Goal: Task Accomplishment & Management: Use online tool/utility

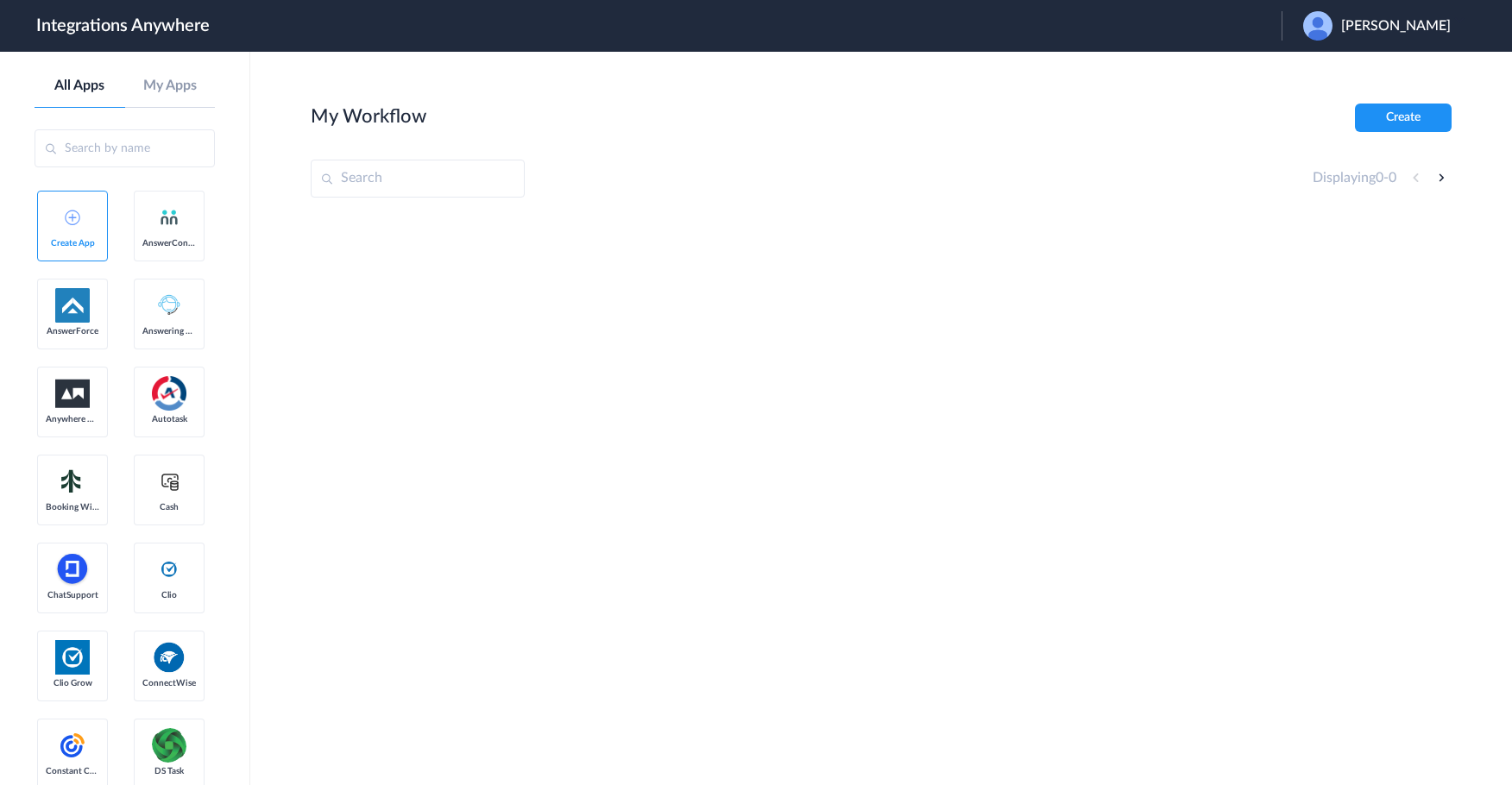
click at [1381, 14] on div "[PERSON_NAME]" at bounding box center [1385, 26] width 165 height 29
click at [1321, 75] on link "Logout" at bounding box center [1312, 69] width 36 height 12
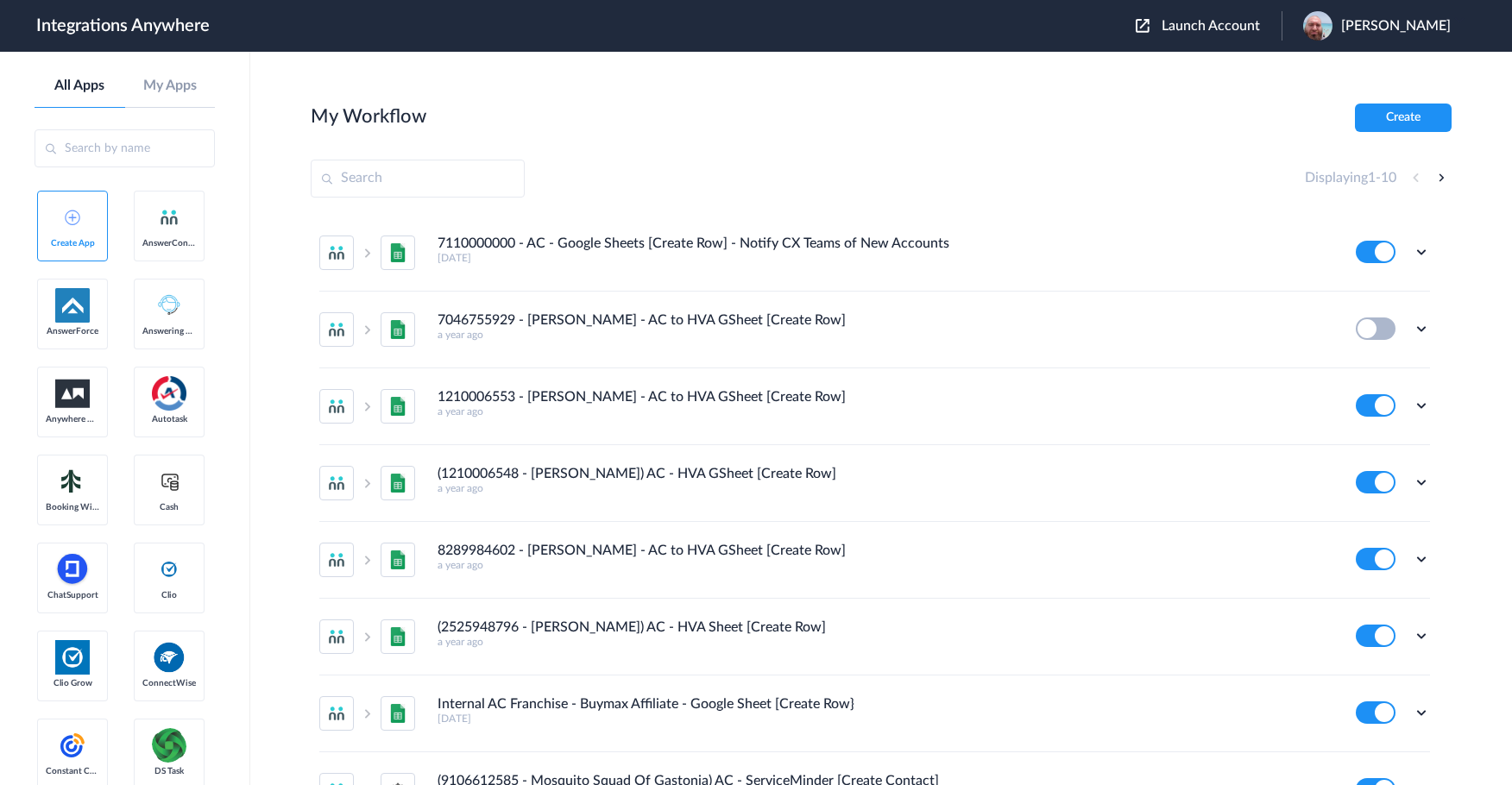
click at [1256, 28] on span "Launch Account" at bounding box center [1211, 26] width 98 height 14
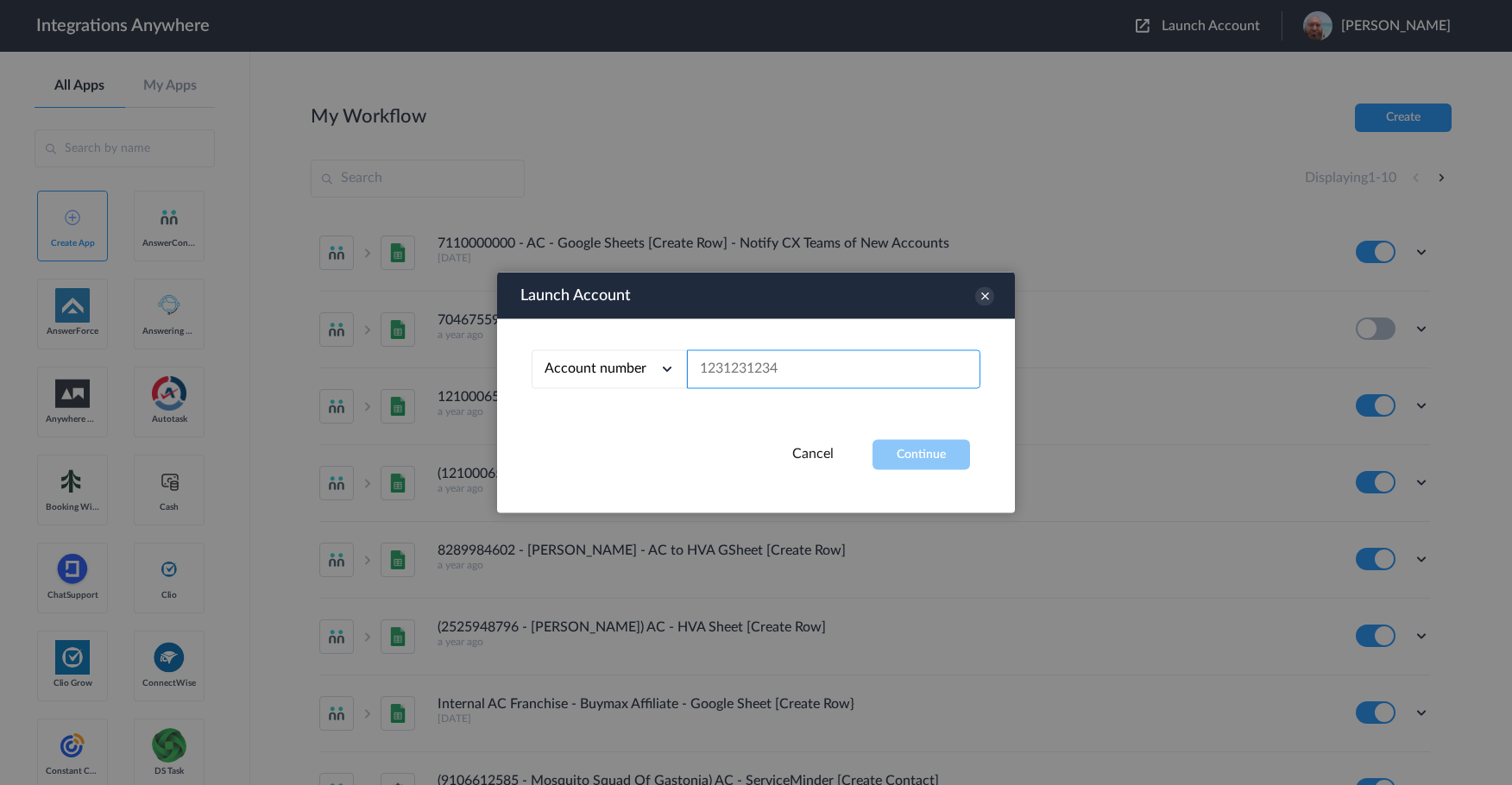
click at [836, 374] on input "text" at bounding box center [833, 370] width 293 height 39
paste input "8664630066"
type input "8664630066"
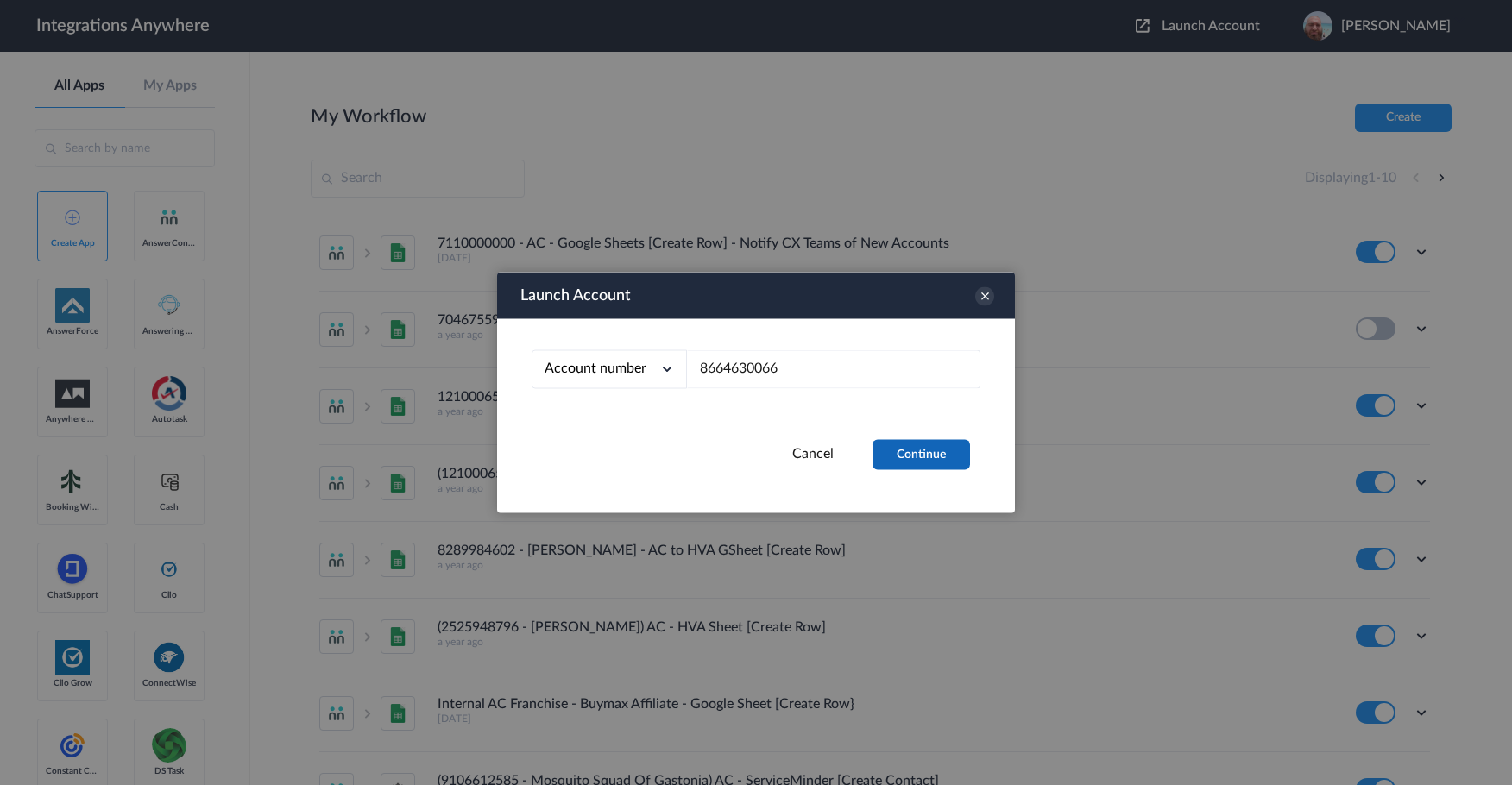
click at [917, 451] on button "Continue" at bounding box center [921, 455] width 97 height 30
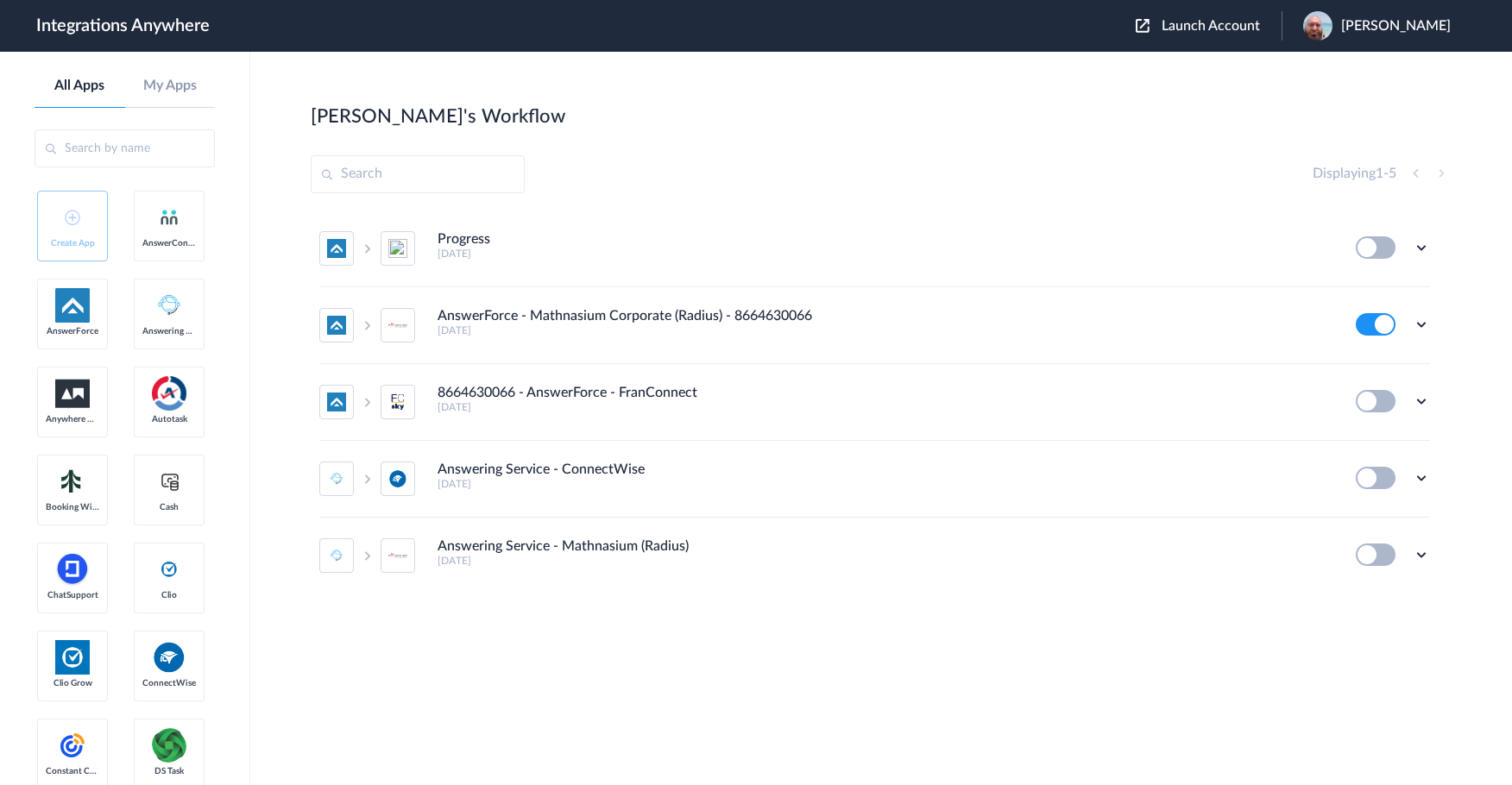
click at [1237, 27] on span "Launch Account" at bounding box center [1211, 26] width 98 height 14
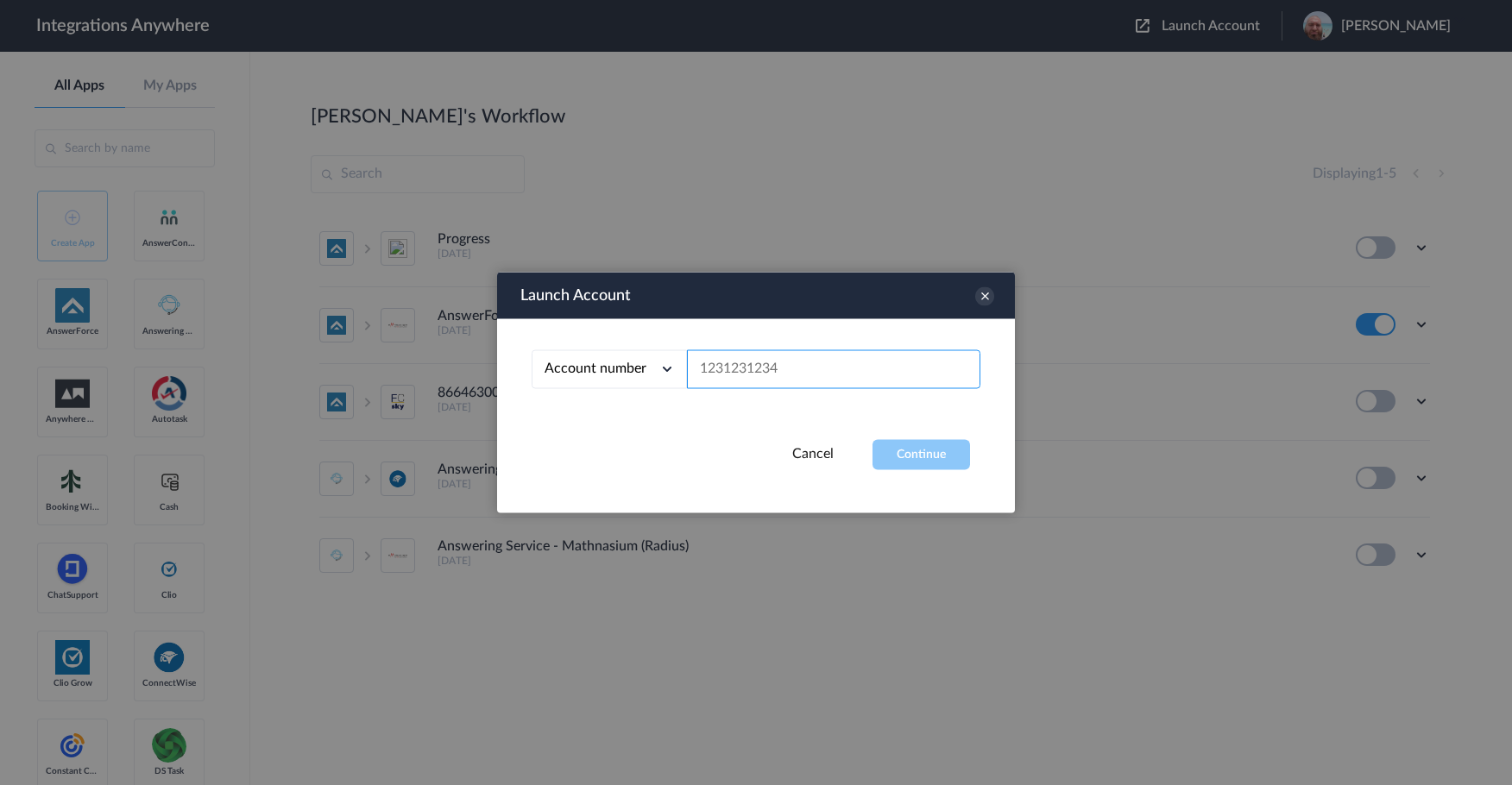
click at [775, 370] on input "text" at bounding box center [833, 370] width 293 height 39
paste input "2482750441"
type input "2482750441"
click at [949, 472] on div "Launch Account Account number Account number Email address 2482750441 Cancel Co…" at bounding box center [756, 393] width 517 height 241
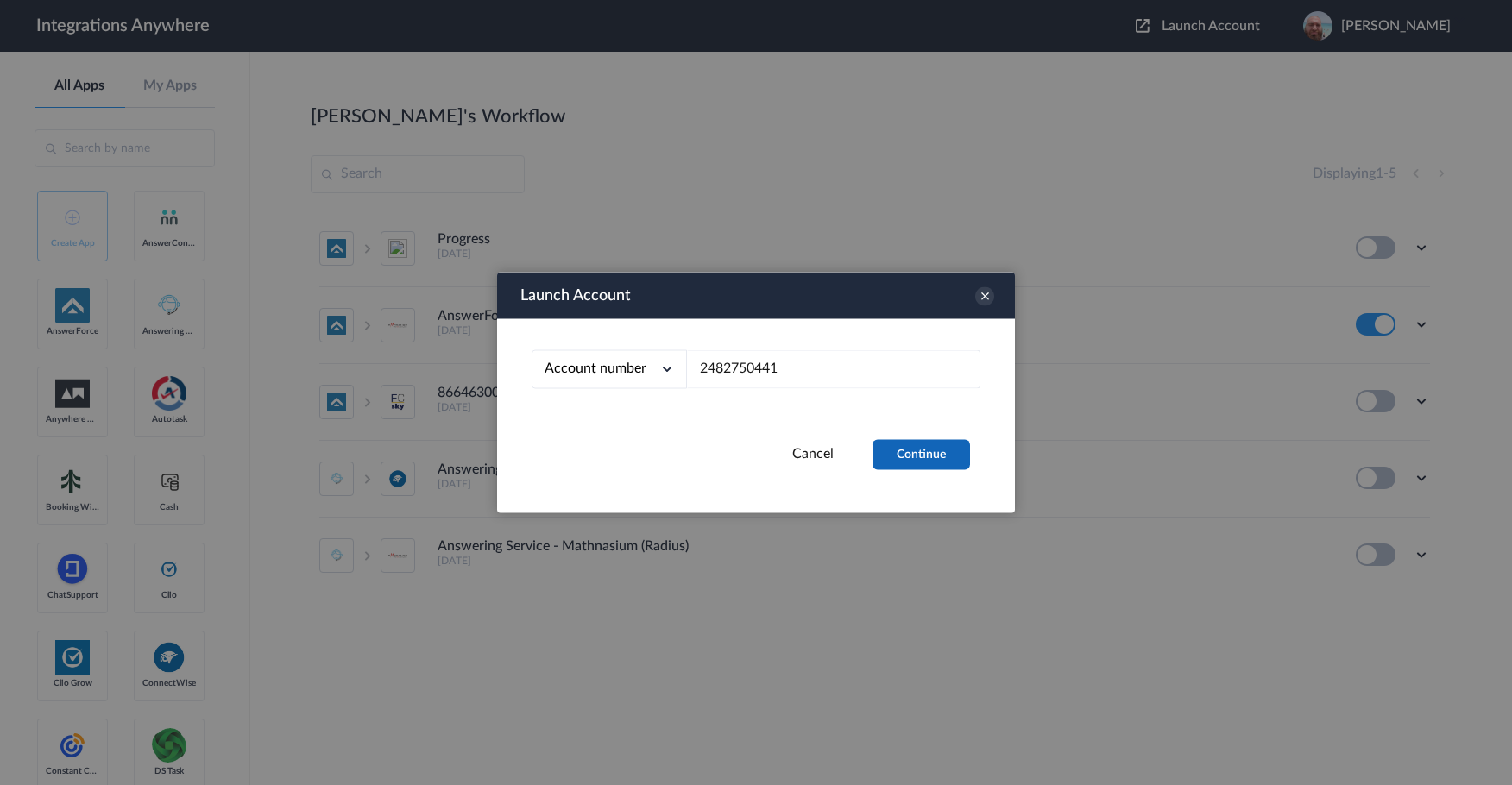
click at [944, 457] on button "Continue" at bounding box center [921, 455] width 97 height 30
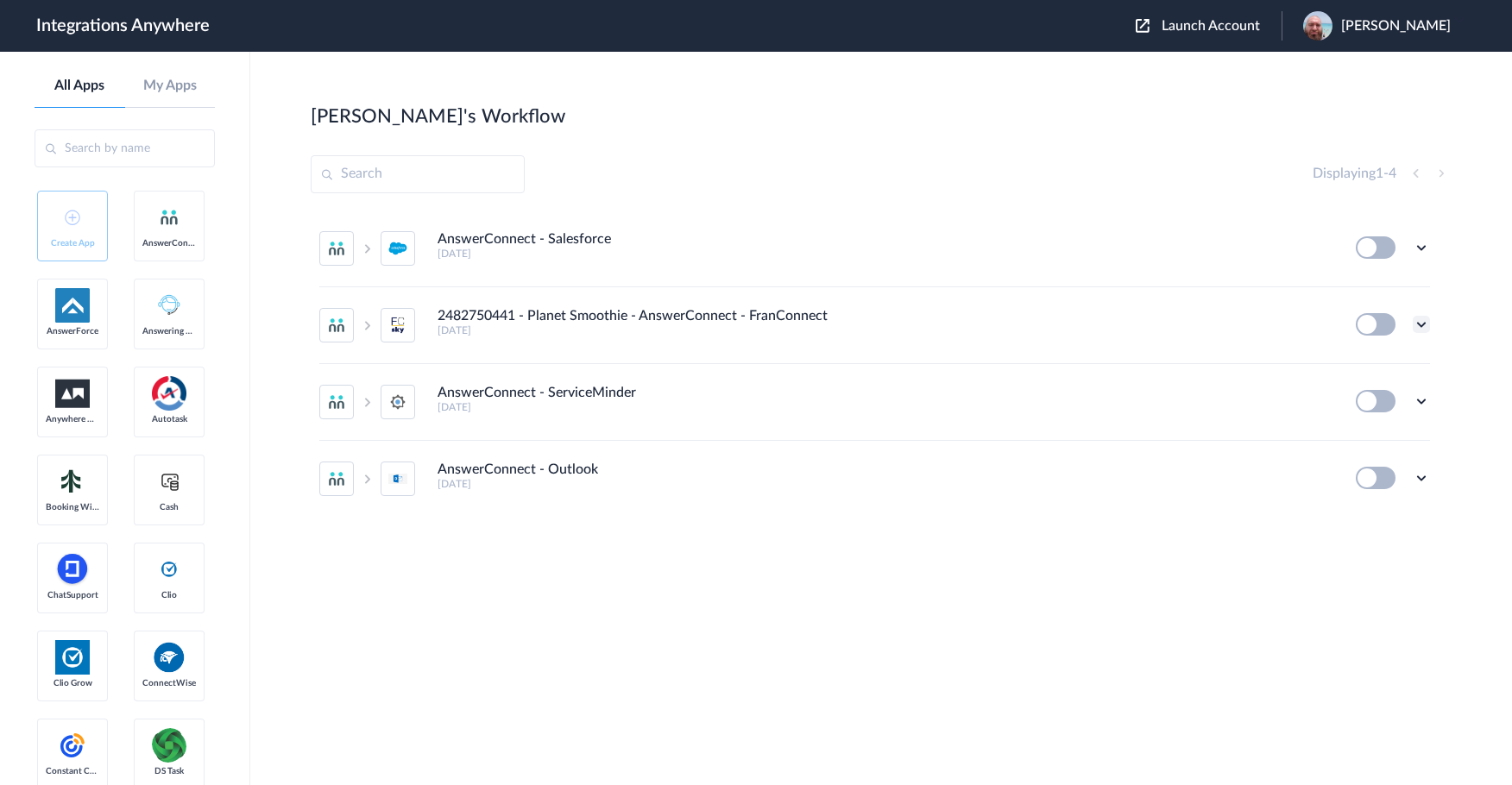
click at [1429, 323] on icon at bounding box center [1421, 324] width 17 height 17
click at [1370, 361] on link "Edit" at bounding box center [1351, 364] width 41 height 12
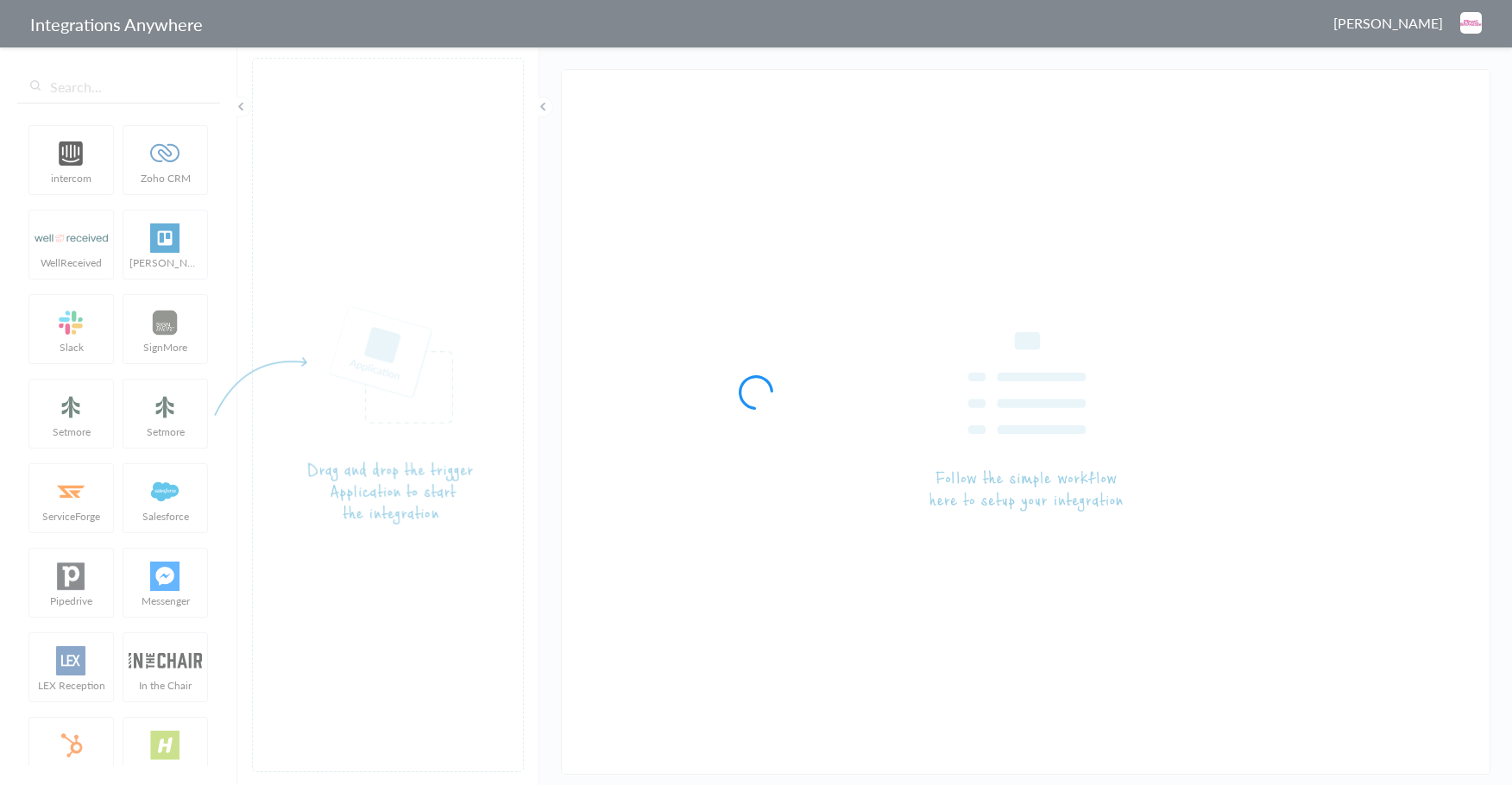
type input "2482750441 - Planet Smoothie - AnswerConnect - FranConnect"
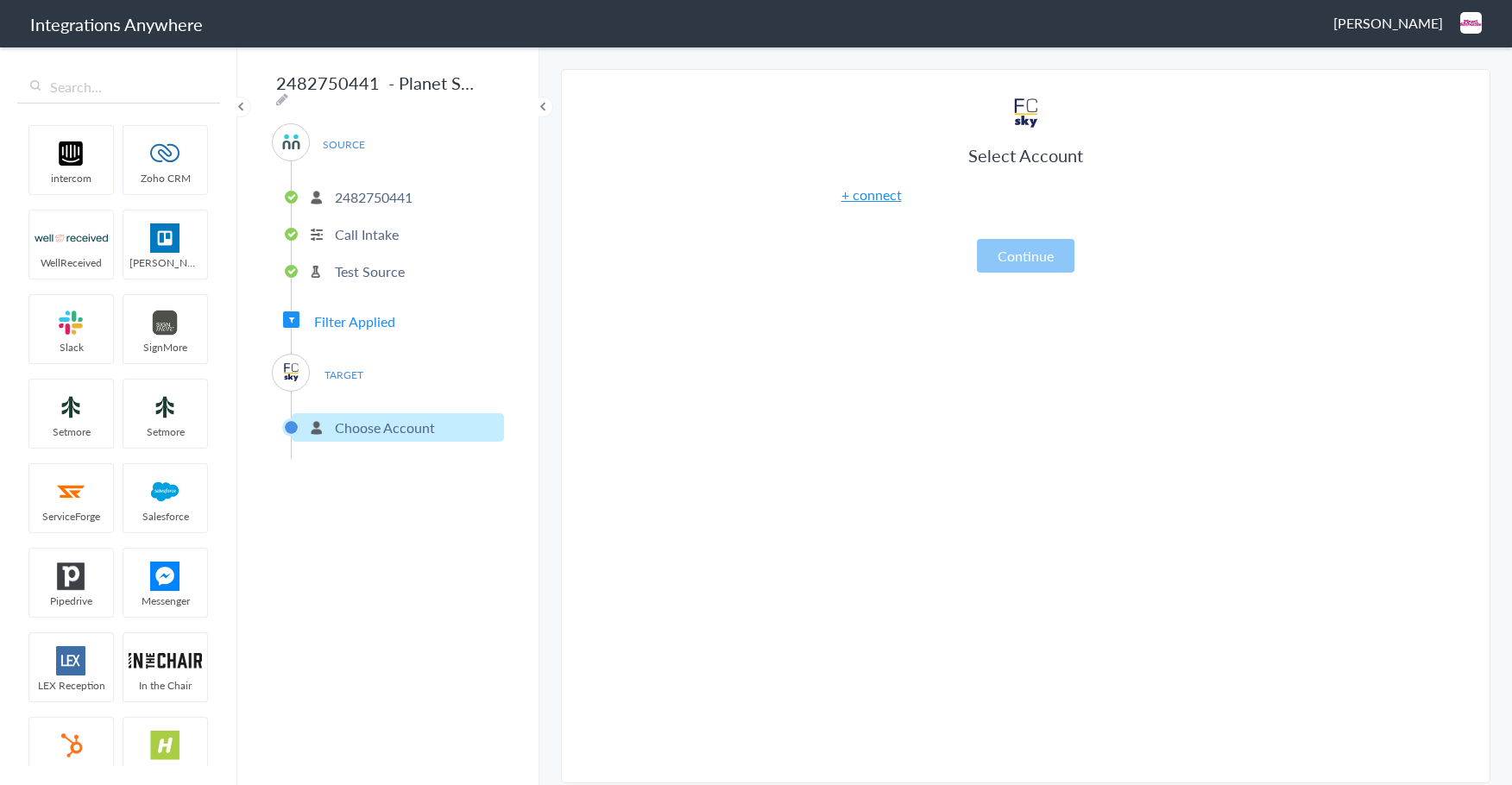
click at [889, 196] on link "+ connect" at bounding box center [871, 195] width 61 height 20
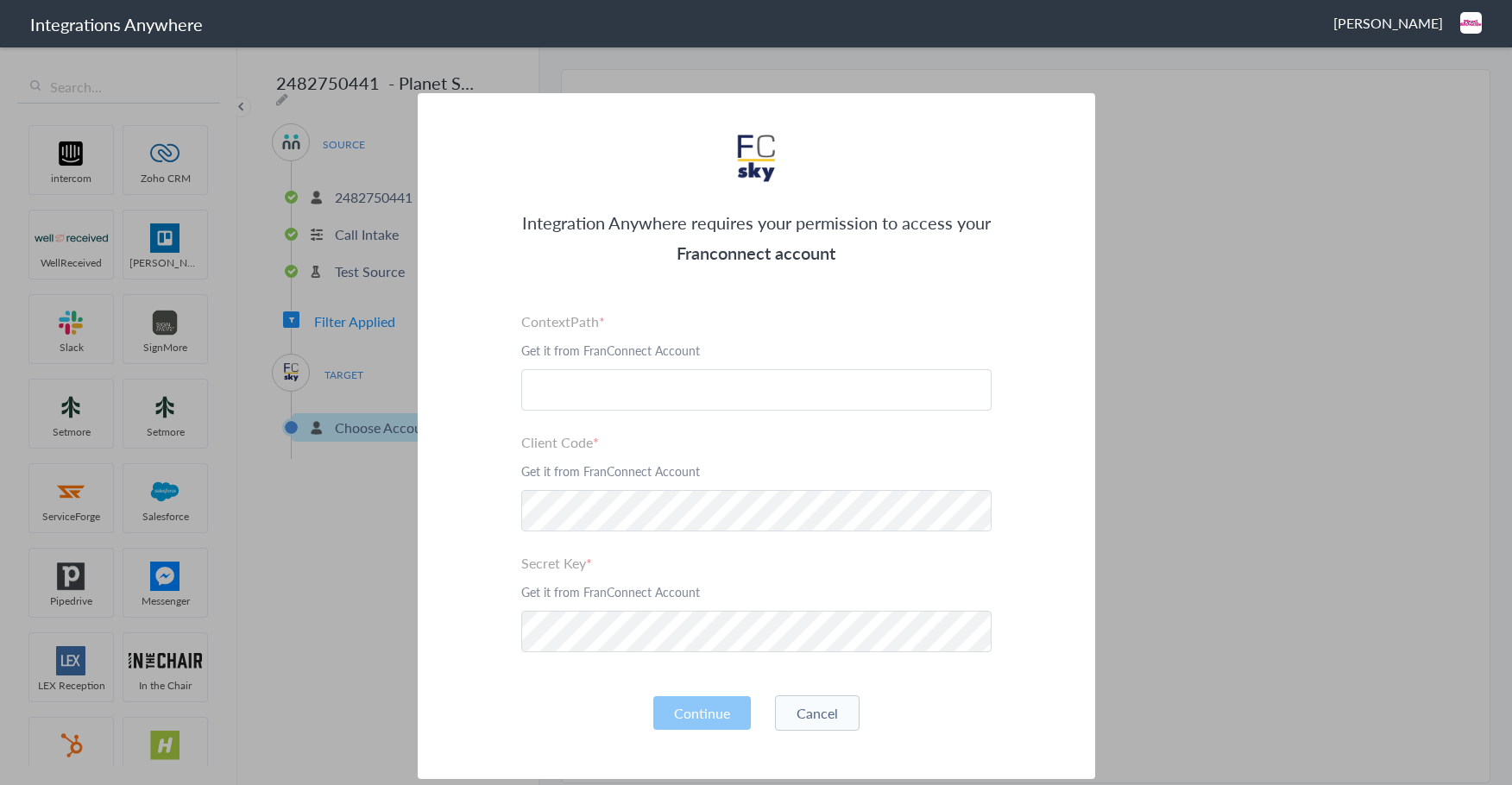
click at [596, 344] on p "Get it from FranConnect Account" at bounding box center [756, 350] width 471 height 17
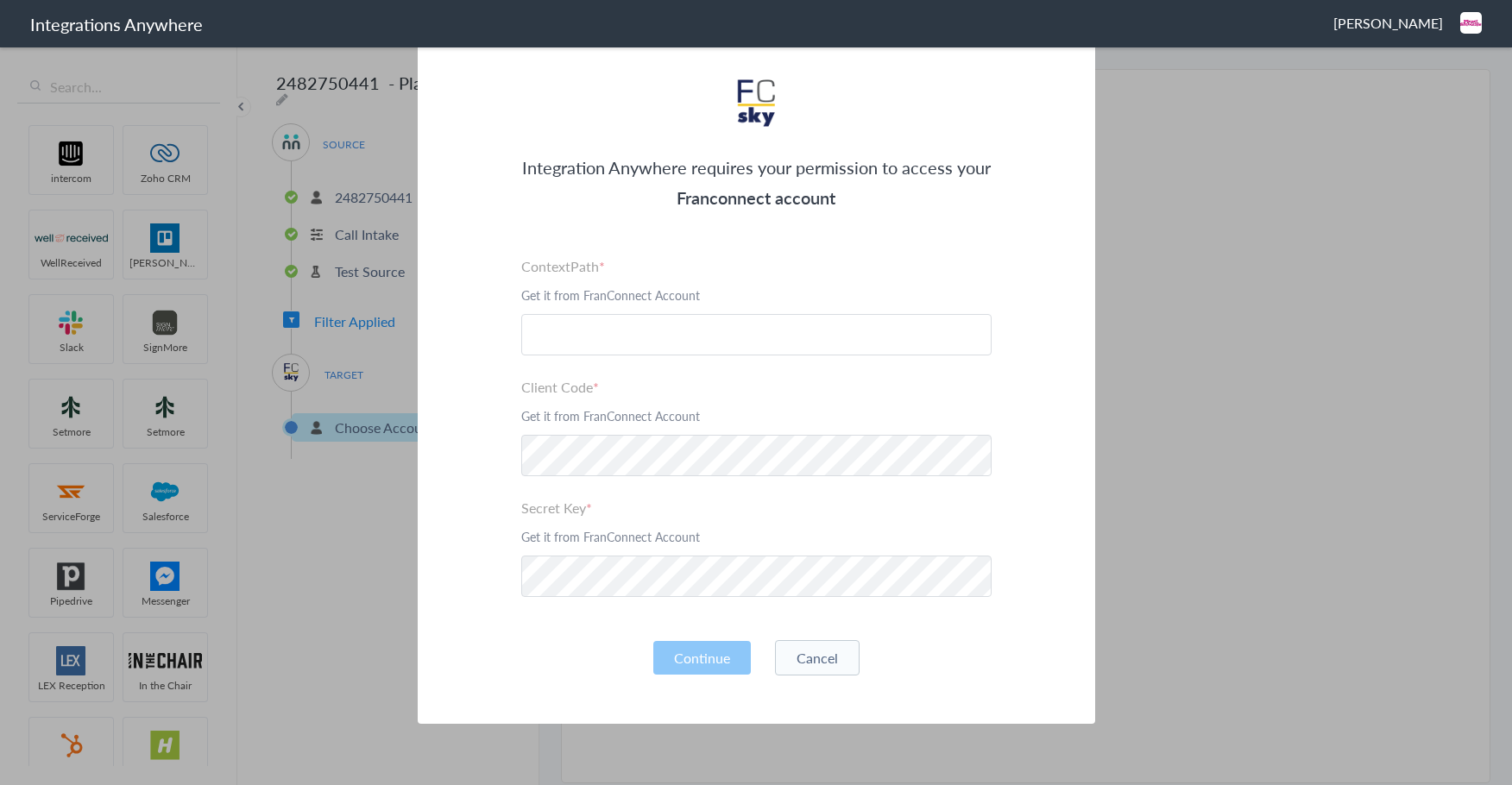
scroll to position [86, 0]
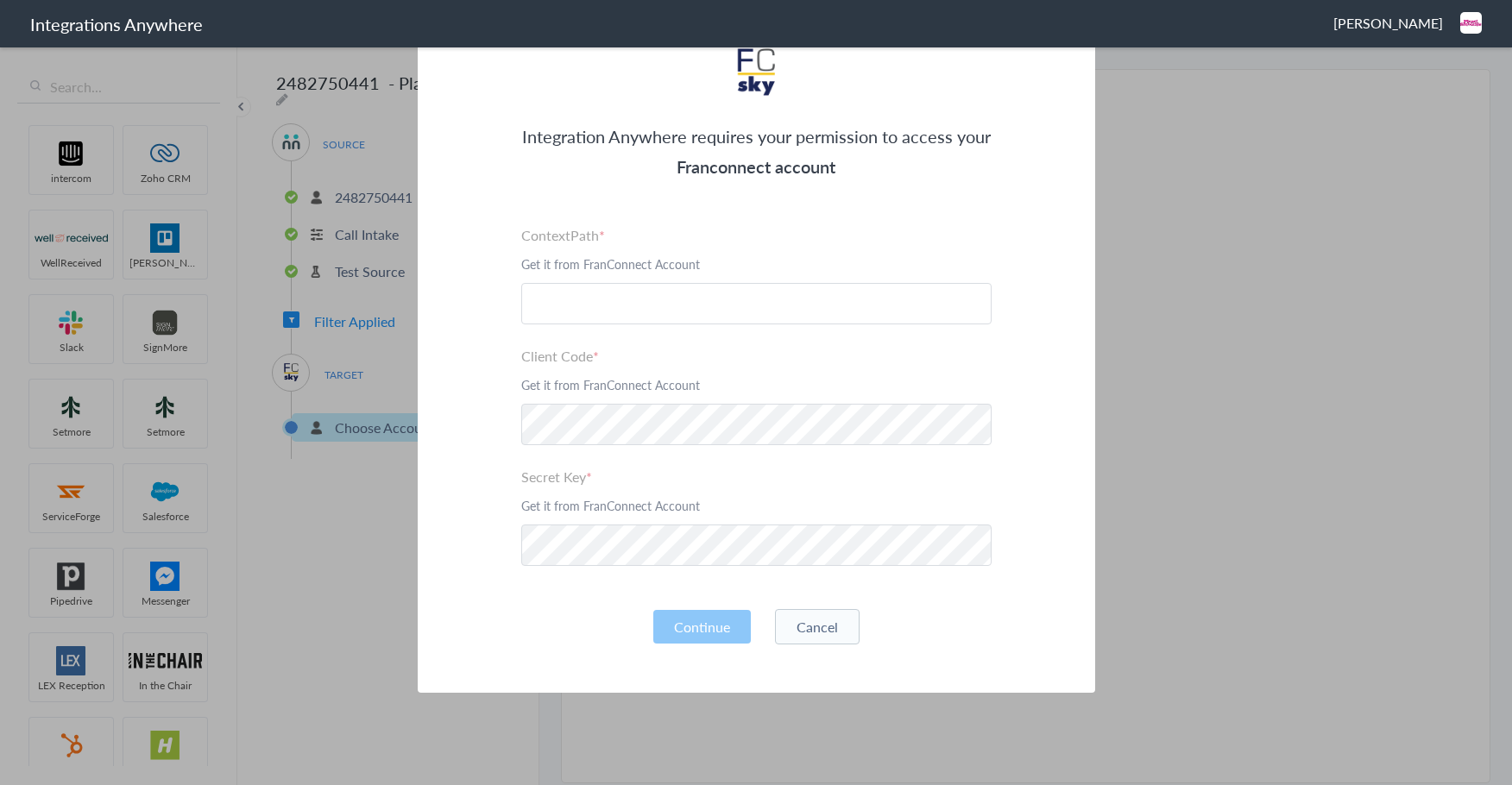
click at [560, 387] on p "Get it from FranConnect Account" at bounding box center [756, 384] width 471 height 17
click at [582, 301] on input "text" at bounding box center [756, 303] width 471 height 41
paste input "[URL][DOMAIN_NAME][DOMAIN_NAME]"
type input "[URL][DOMAIN_NAME][DOMAIN_NAME]"
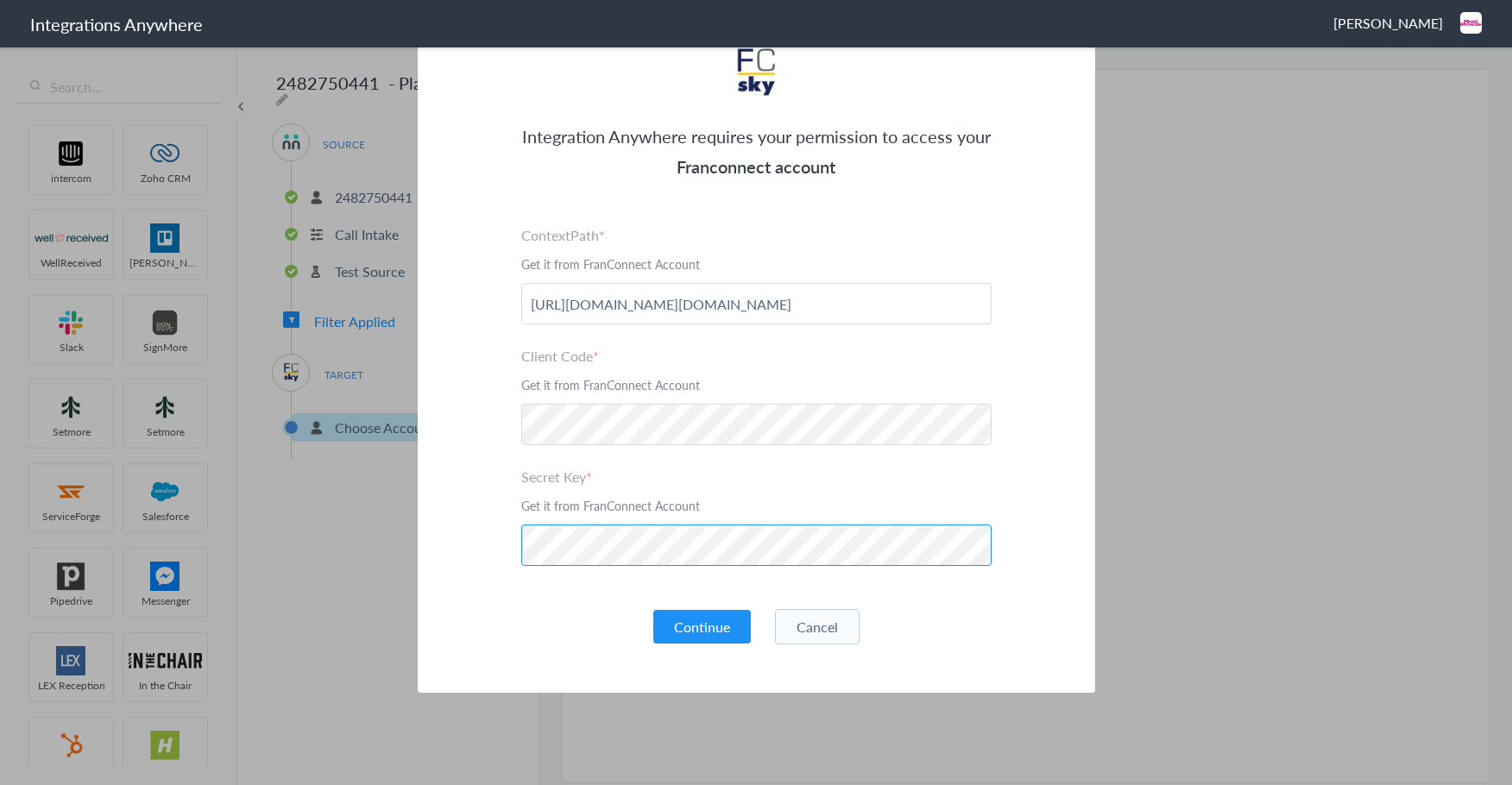
scroll to position [87, 0]
click at [705, 631] on button "Continue" at bounding box center [702, 626] width 97 height 34
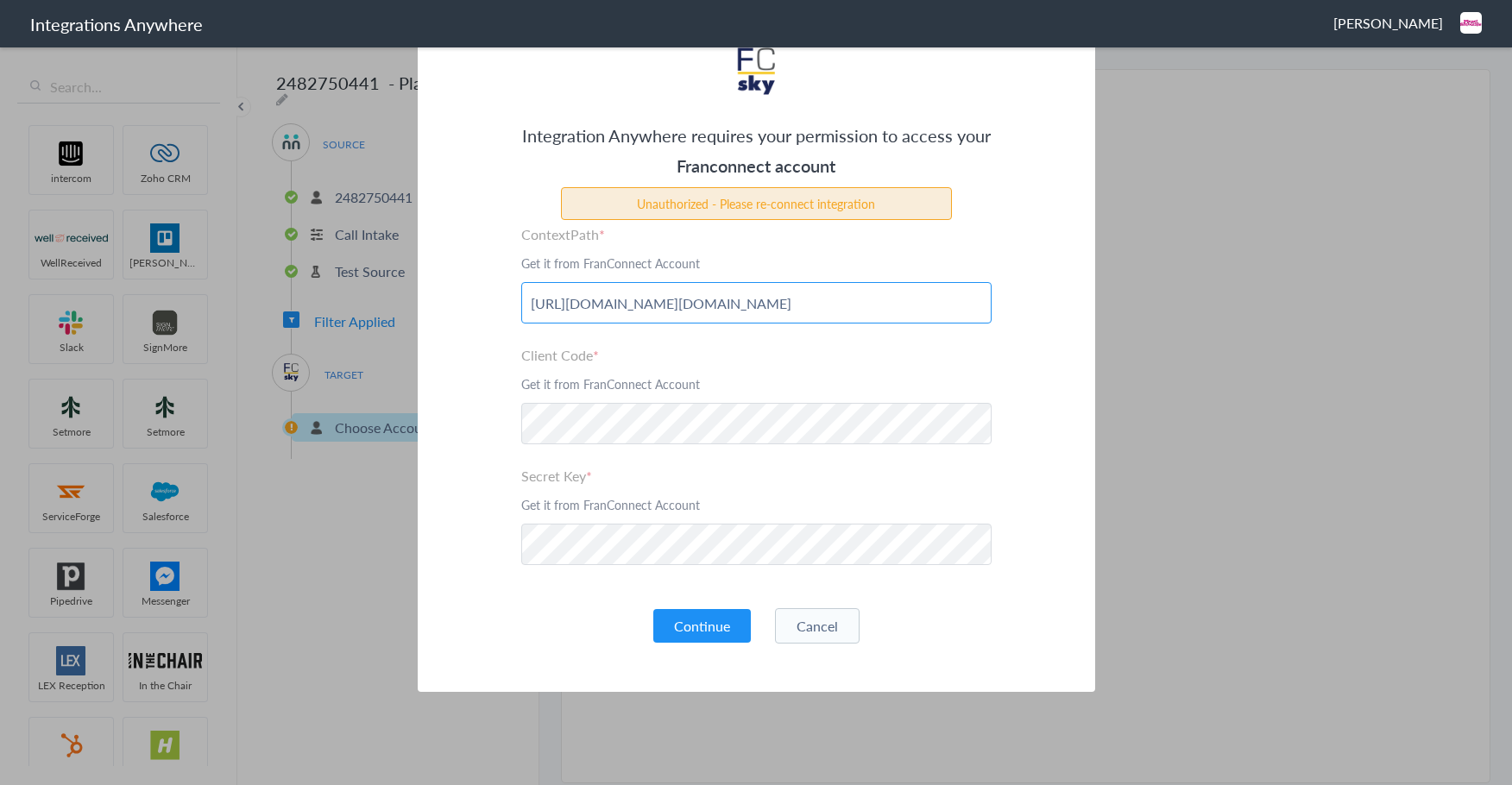
drag, startPoint x: 699, startPoint y: 302, endPoint x: 855, endPoint y: 302, distance: 156.0
click at [855, 302] on input "https://auth.franconnect.net/userauth/oauth/token?X-TenantID=kahala.franconnect…" at bounding box center [756, 302] width 471 height 41
drag, startPoint x: 916, startPoint y: 306, endPoint x: 983, endPoint y: 303, distance: 67.1
click at [983, 303] on input "https://auth.franconnect.net/userauth/oauth/token?X-TenantID=kahala.franconnect…" at bounding box center [756, 302] width 471 height 41
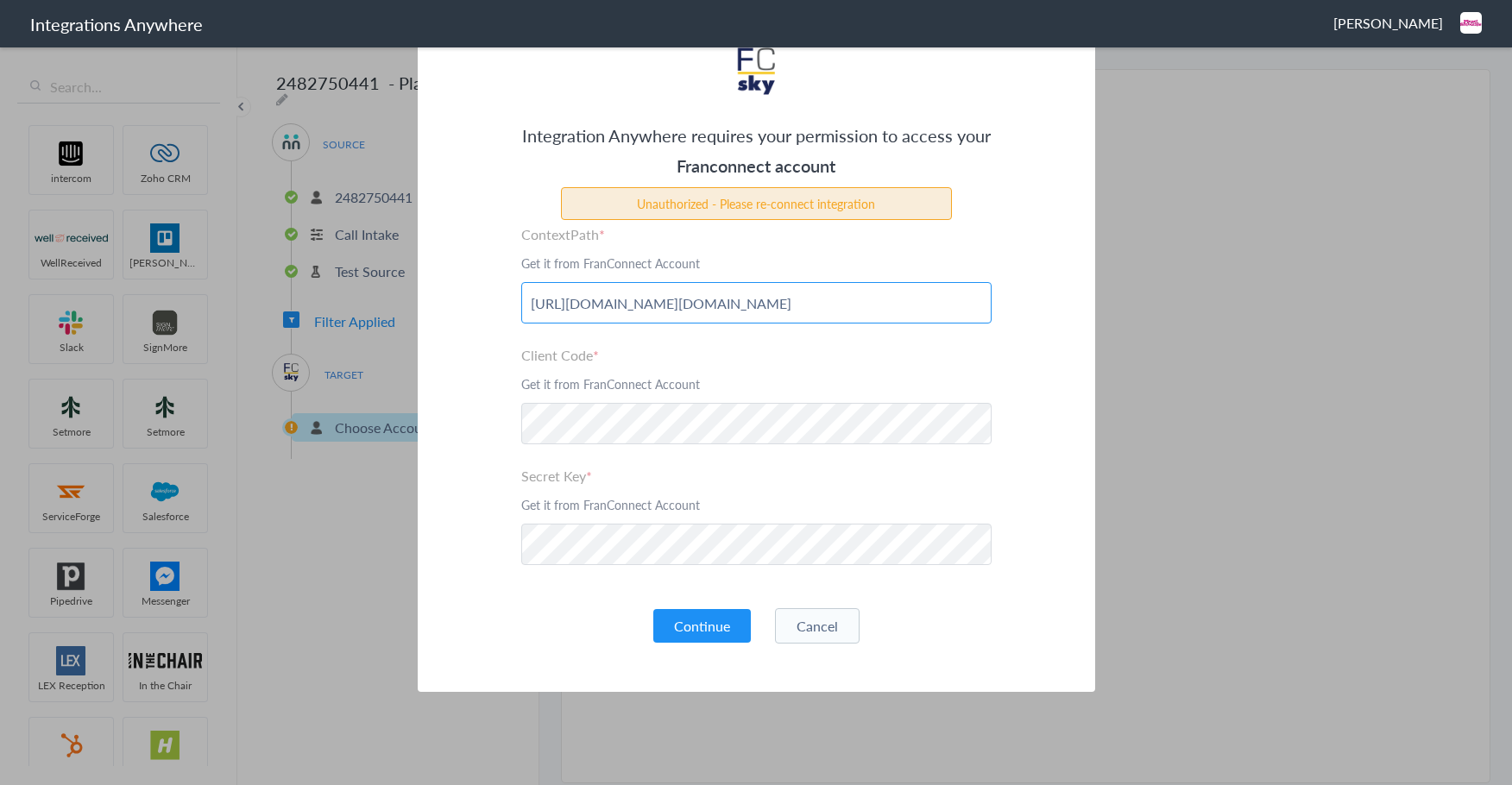
click at [950, 303] on input "https://auth.franconnect.net/userauth/oauth/token?X-TenantID=kahala.franconnect…" at bounding box center [756, 302] width 471 height 41
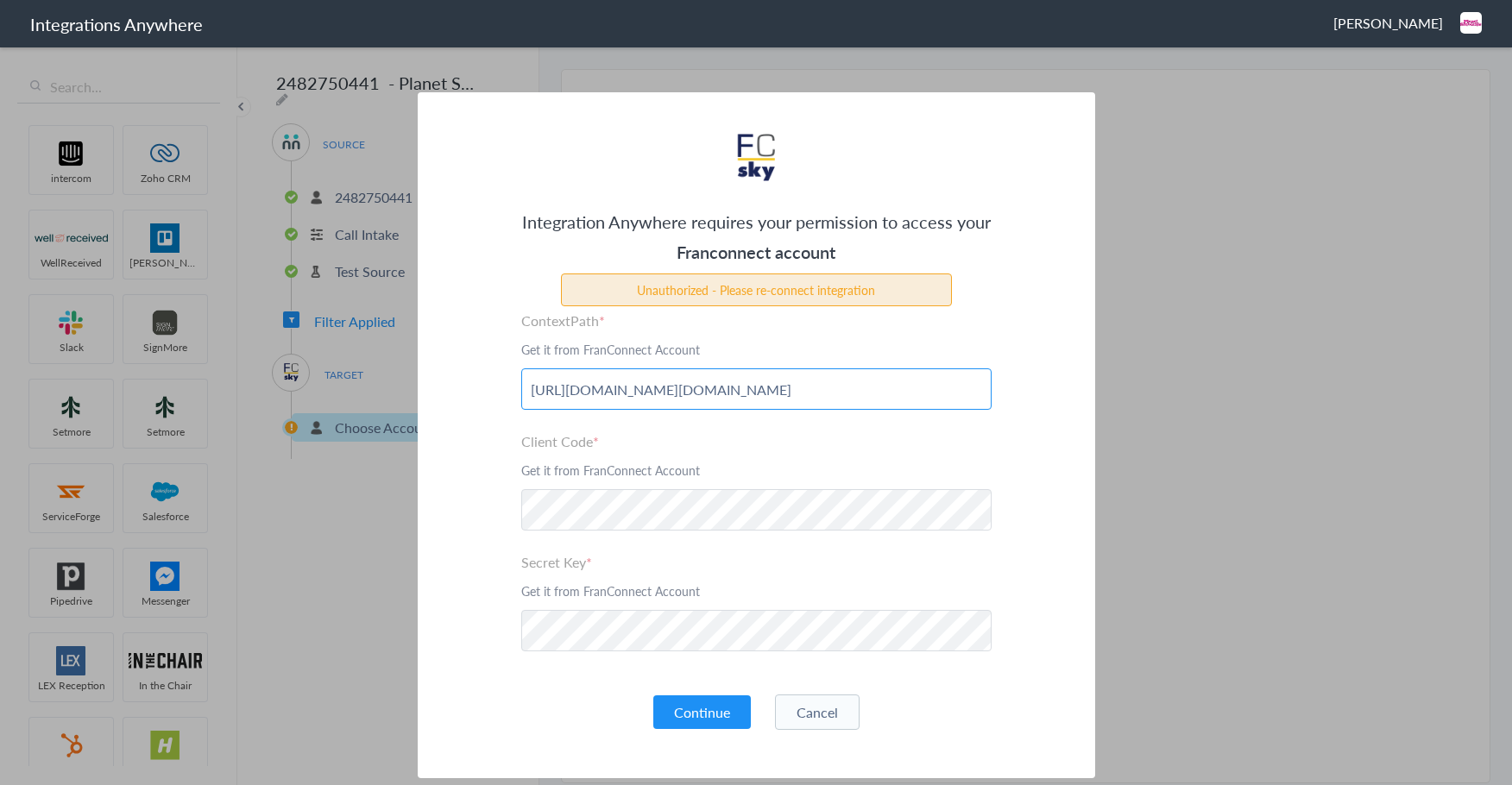
scroll to position [0, 0]
click at [813, 709] on button "Cancel" at bounding box center [817, 712] width 85 height 35
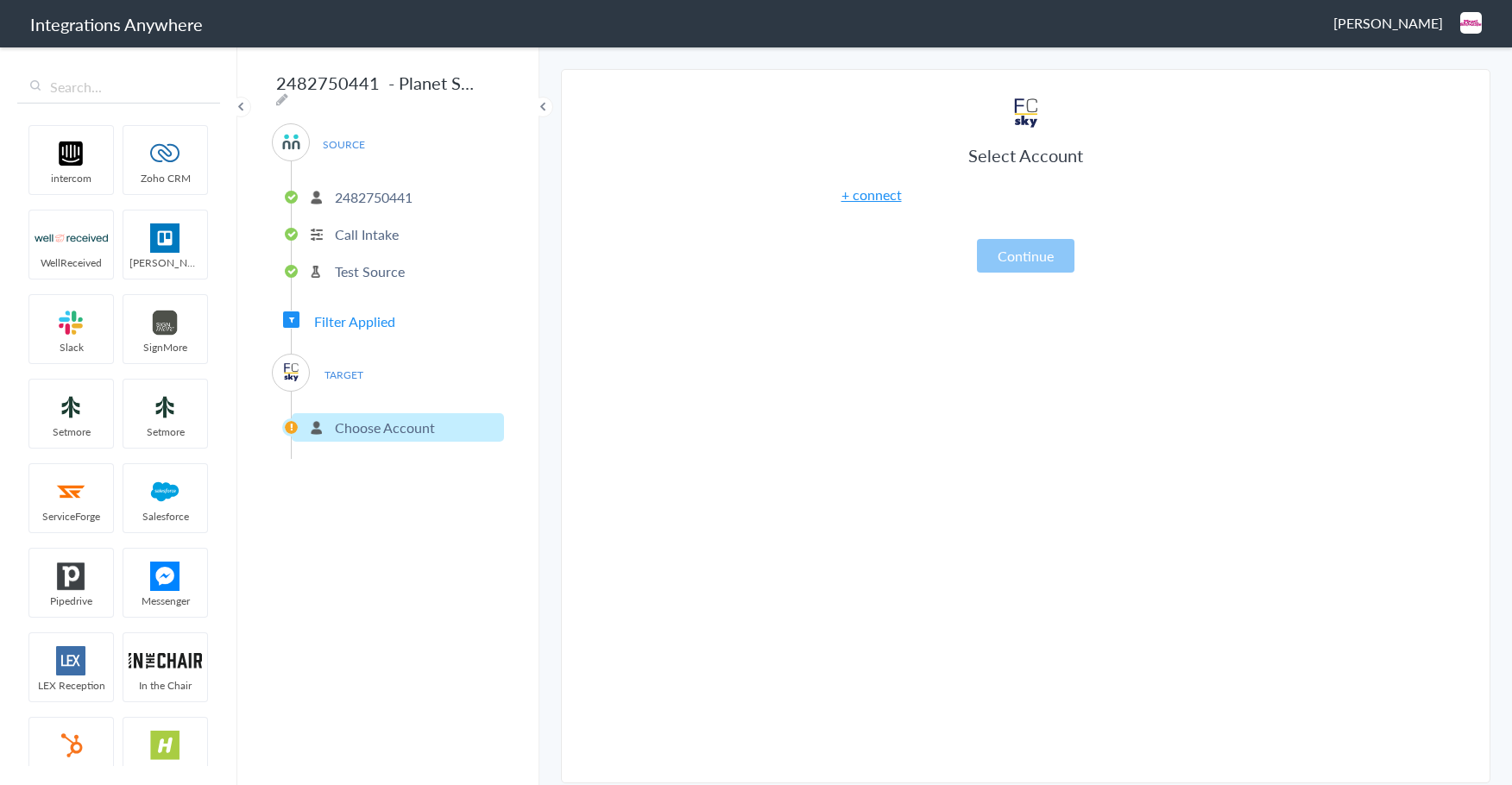
click at [884, 182] on div "Select Account + connect Continue" at bounding box center [1026, 184] width 431 height 176
click at [882, 194] on link "+ connect" at bounding box center [871, 195] width 61 height 20
